Goal: Task Accomplishment & Management: Use online tool/utility

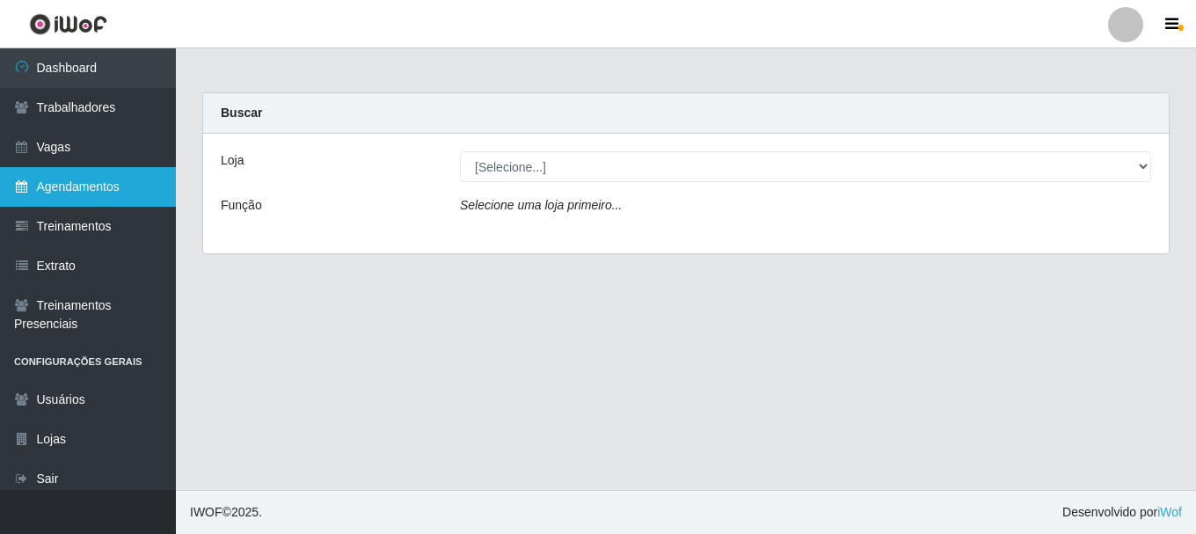
click at [95, 192] on link "Agendamentos" at bounding box center [88, 187] width 176 height 40
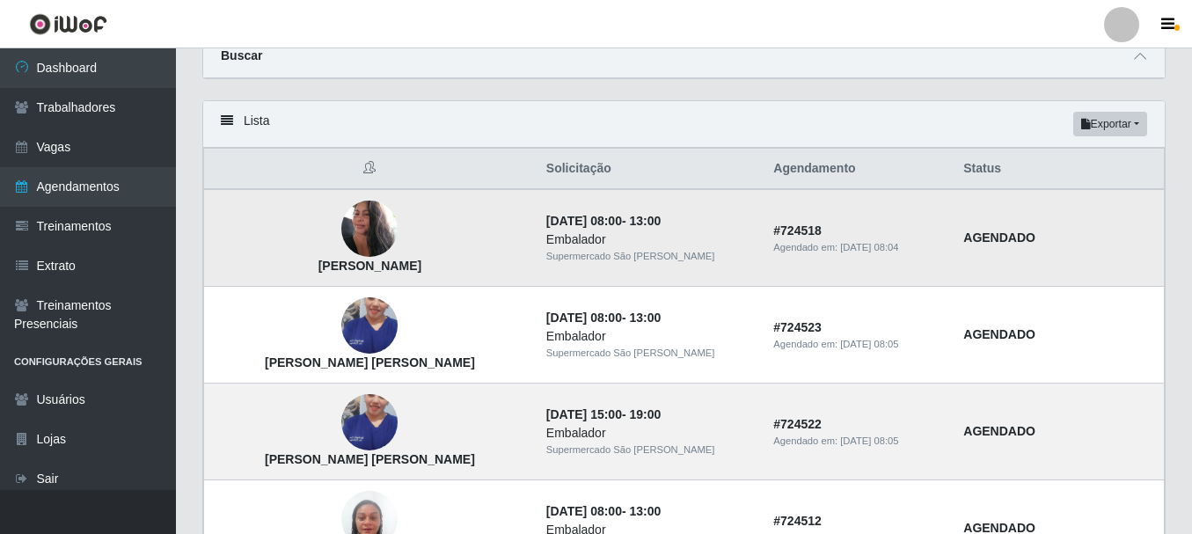
scroll to position [176, 0]
